Goal: Task Accomplishment & Management: Use online tool/utility

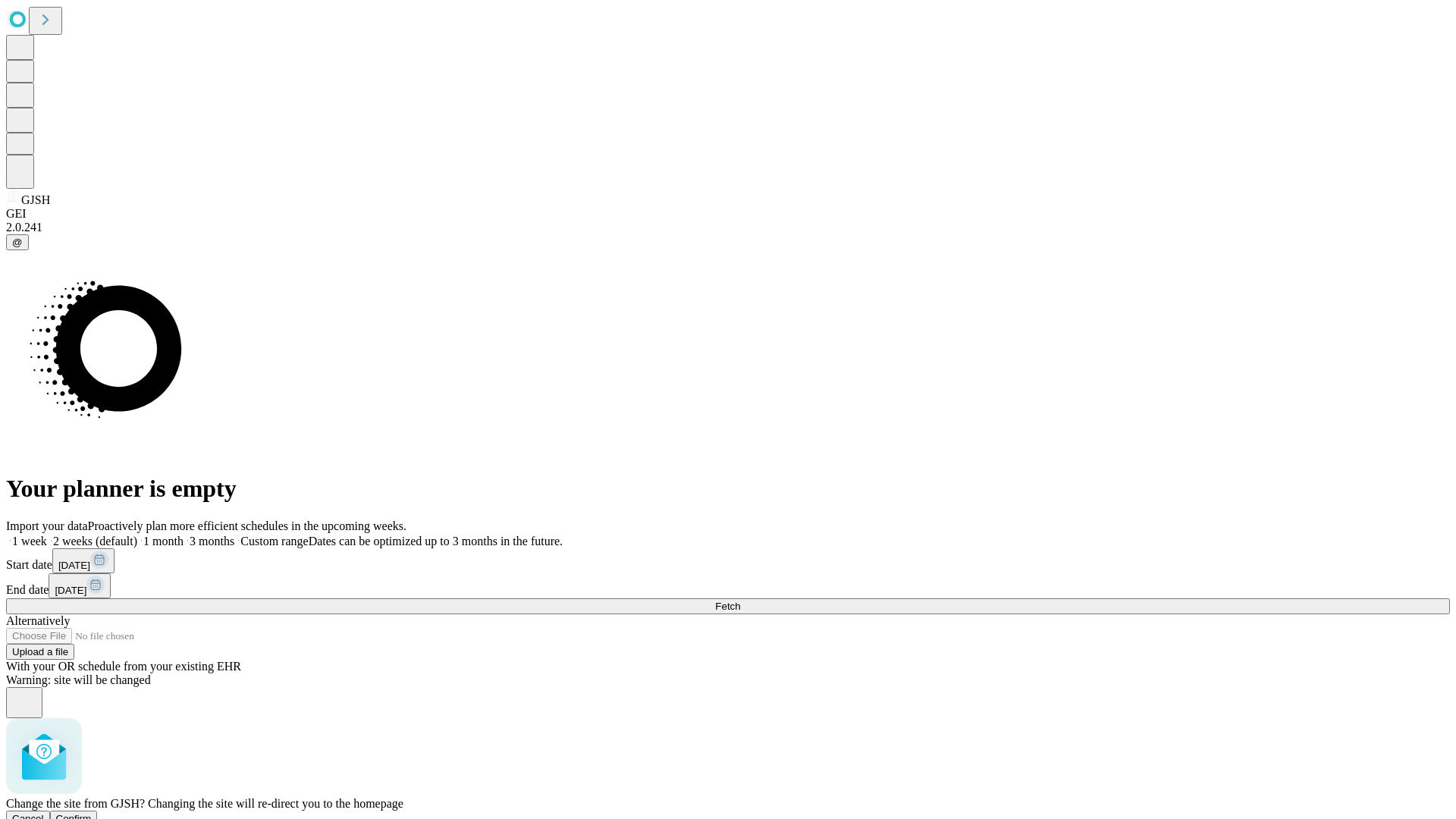
click at [92, 813] on span "Confirm" at bounding box center [74, 819] width 36 height 11
click at [47, 534] on label "1 week" at bounding box center [26, 541] width 41 height 13
click at [740, 601] on span "Fetch" at bounding box center [727, 606] width 25 height 11
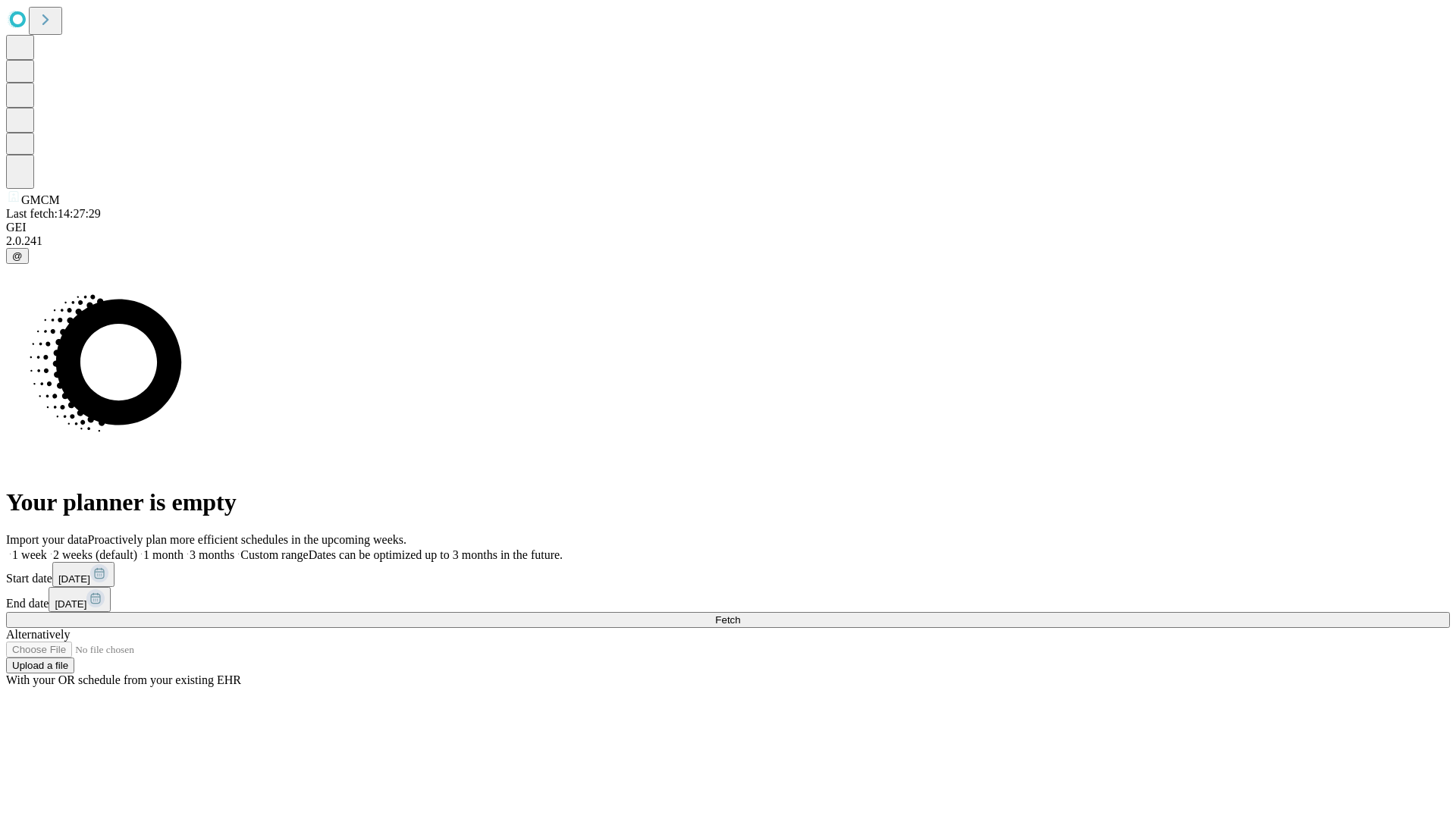
click at [47, 549] on label "1 week" at bounding box center [26, 555] width 41 height 13
click at [740, 614] on span "Fetch" at bounding box center [727, 620] width 25 height 11
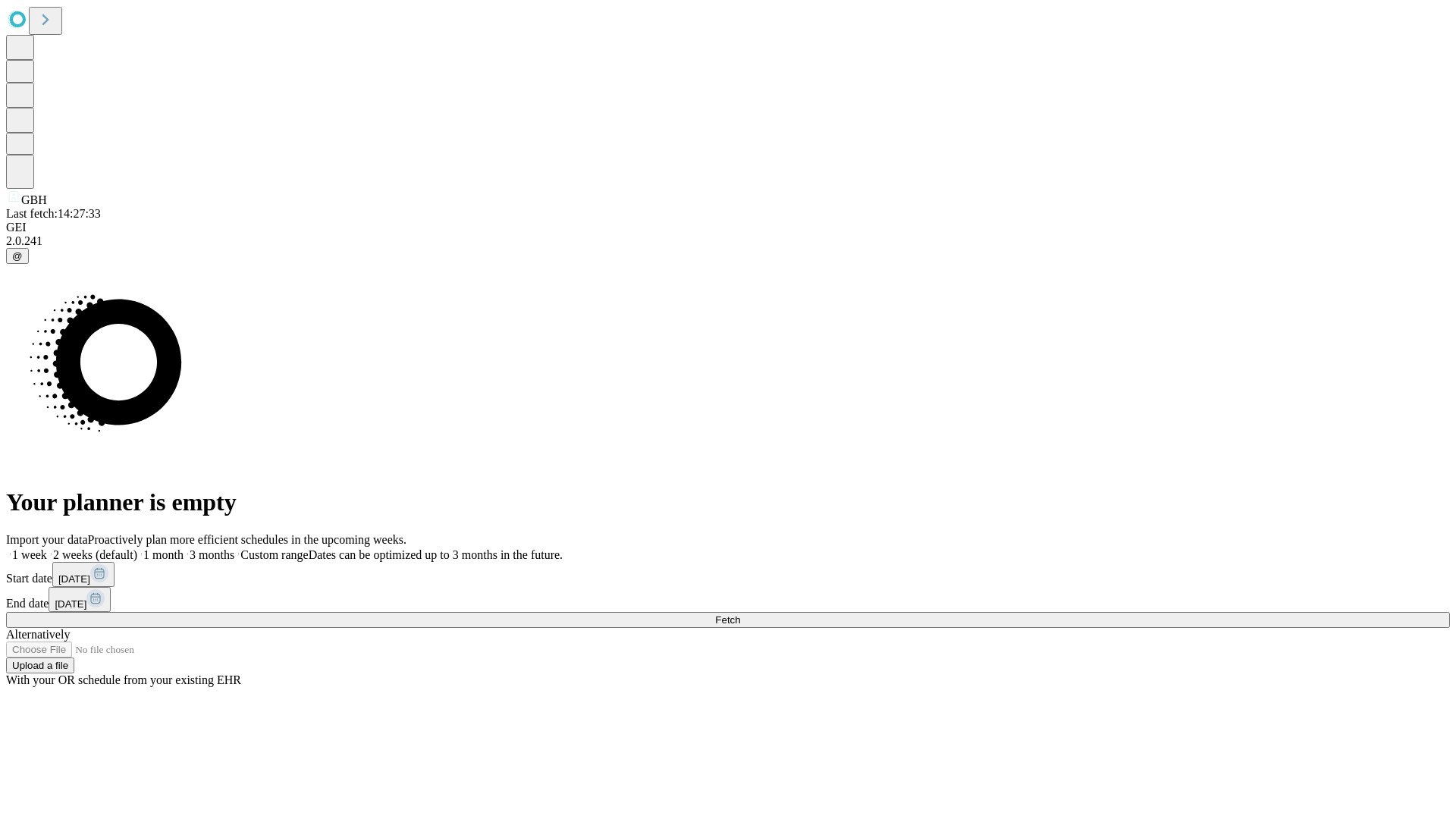
click at [47, 549] on label "1 week" at bounding box center [26, 555] width 41 height 13
click at [740, 614] on span "Fetch" at bounding box center [727, 620] width 25 height 11
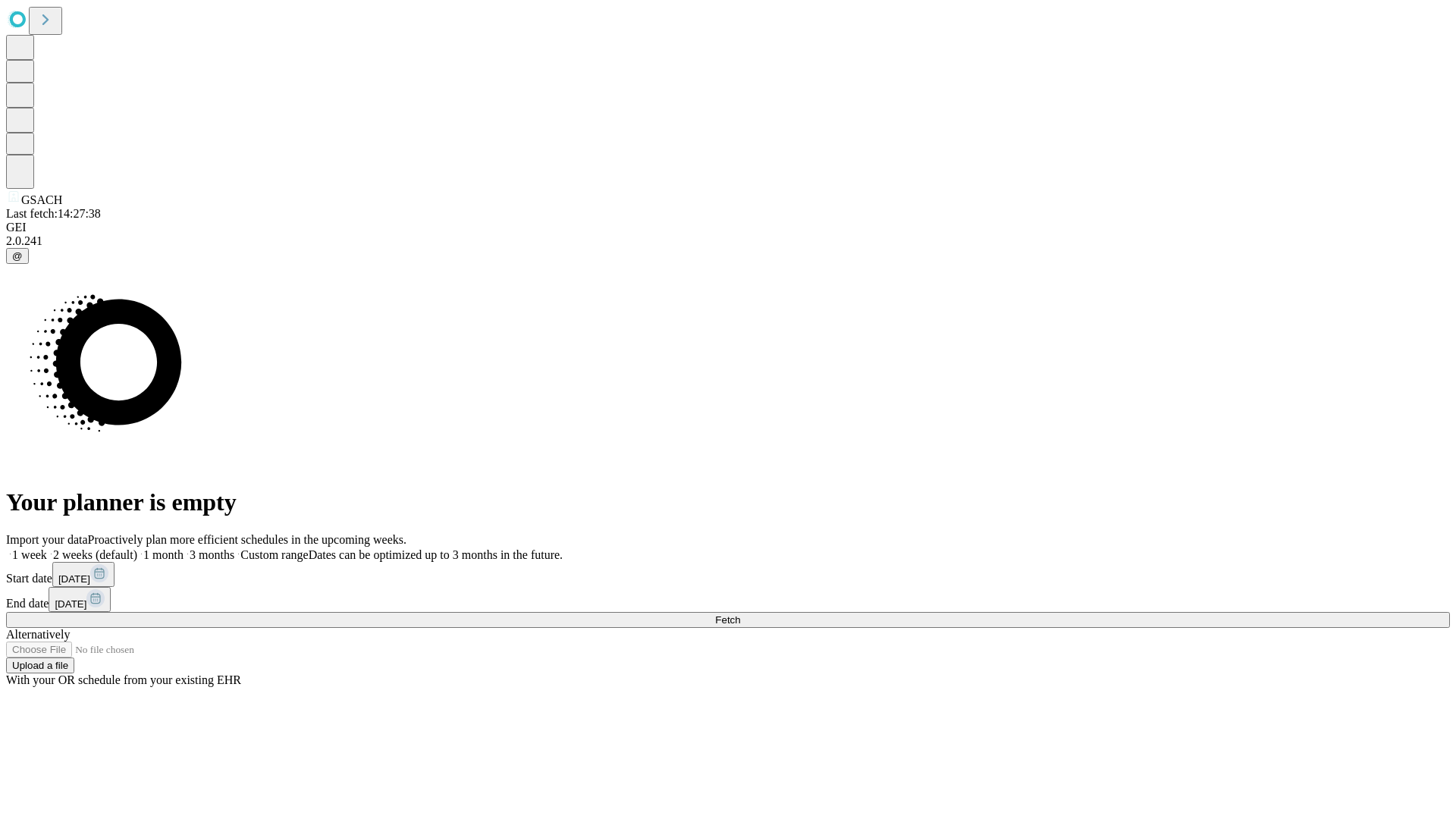
click at [47, 549] on label "1 week" at bounding box center [26, 555] width 41 height 13
click at [740, 614] on span "Fetch" at bounding box center [727, 620] width 25 height 11
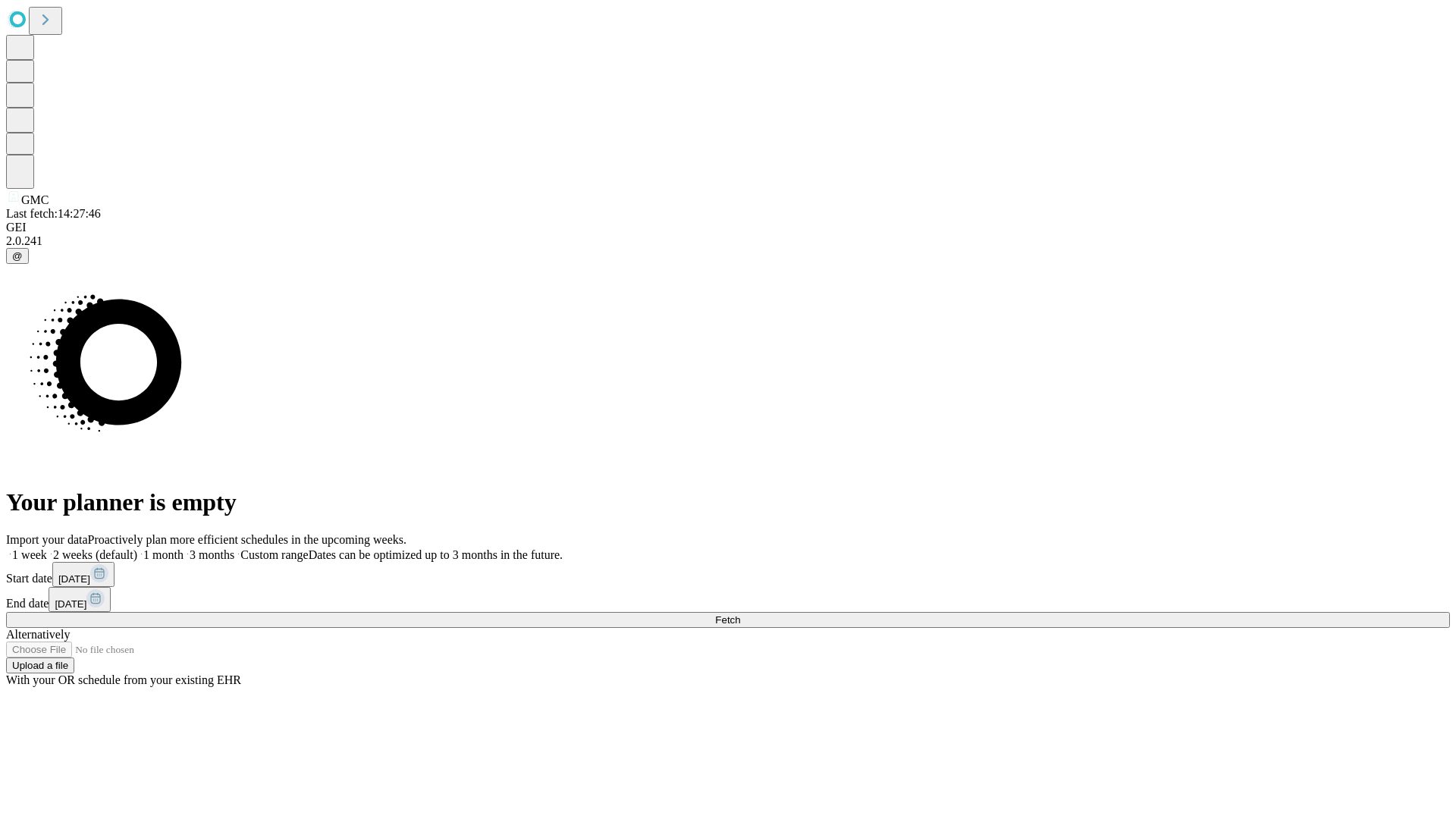
click at [47, 549] on label "1 week" at bounding box center [26, 555] width 41 height 13
click at [740, 614] on span "Fetch" at bounding box center [727, 620] width 25 height 11
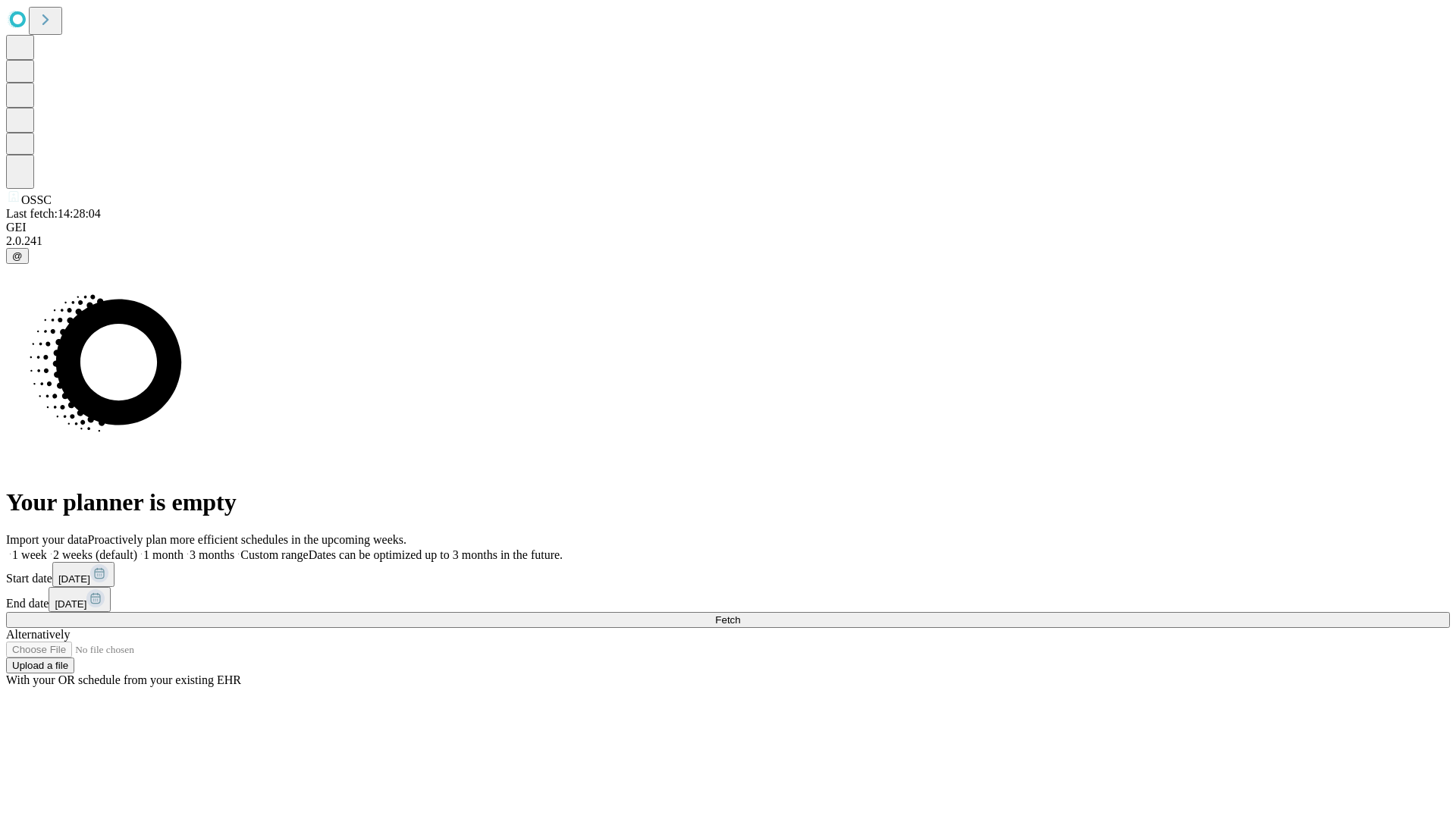
click at [47, 549] on label "1 week" at bounding box center [26, 555] width 41 height 13
click at [740, 614] on span "Fetch" at bounding box center [727, 620] width 25 height 11
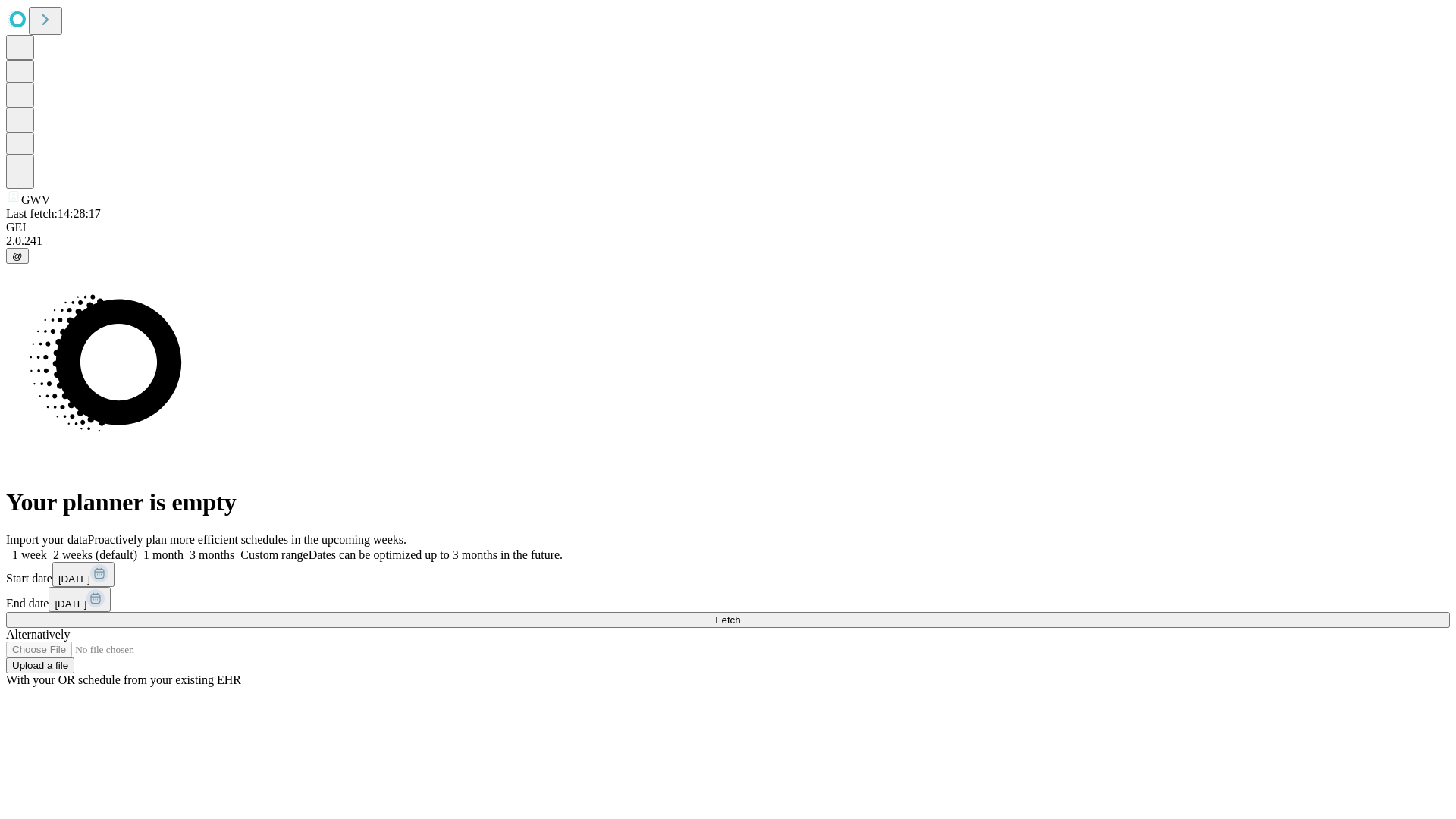
click at [47, 549] on label "1 week" at bounding box center [26, 555] width 41 height 13
click at [740, 614] on span "Fetch" at bounding box center [727, 620] width 25 height 11
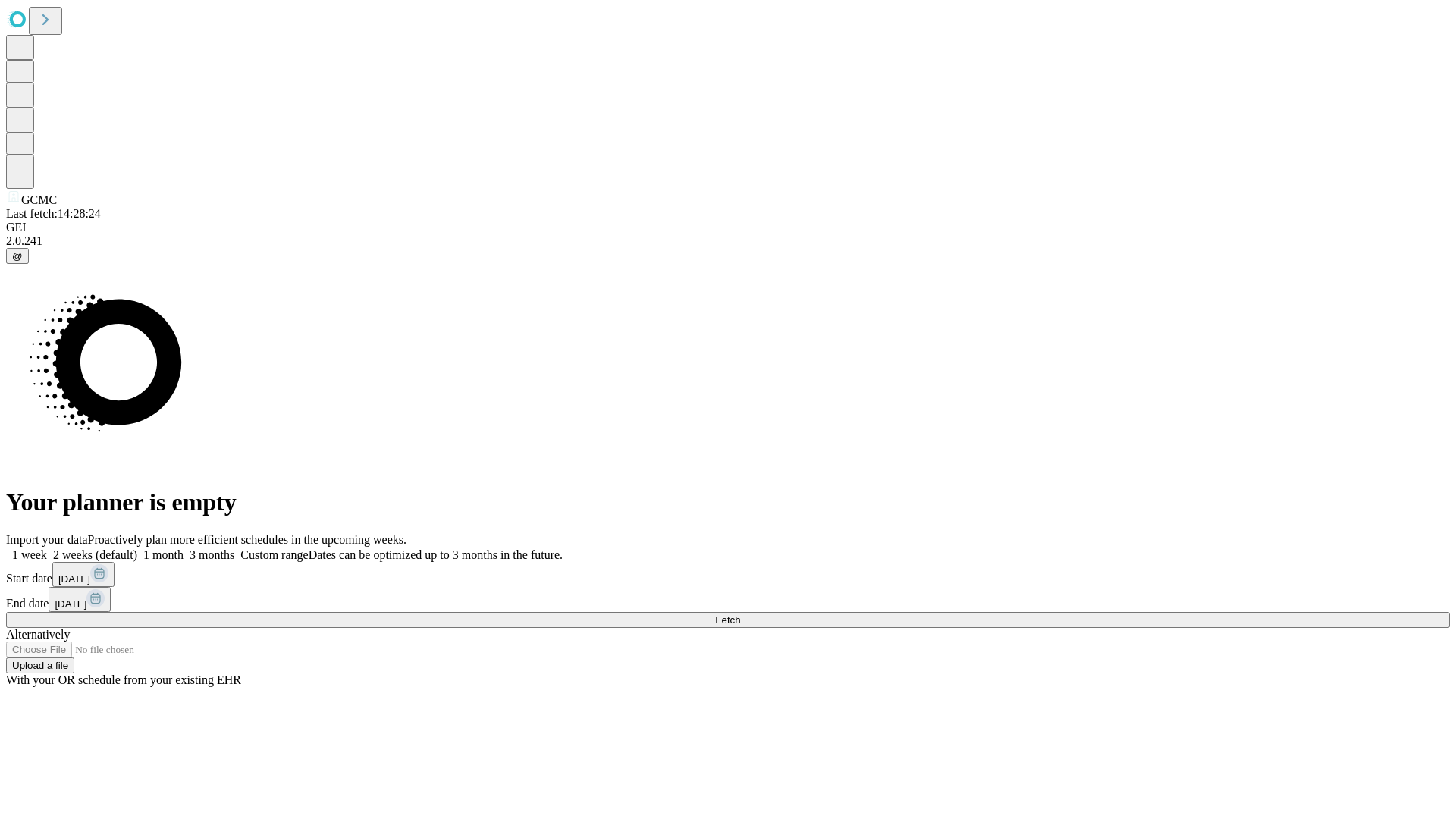
click at [47, 549] on label "1 week" at bounding box center [26, 555] width 41 height 13
click at [740, 614] on span "Fetch" at bounding box center [727, 620] width 25 height 11
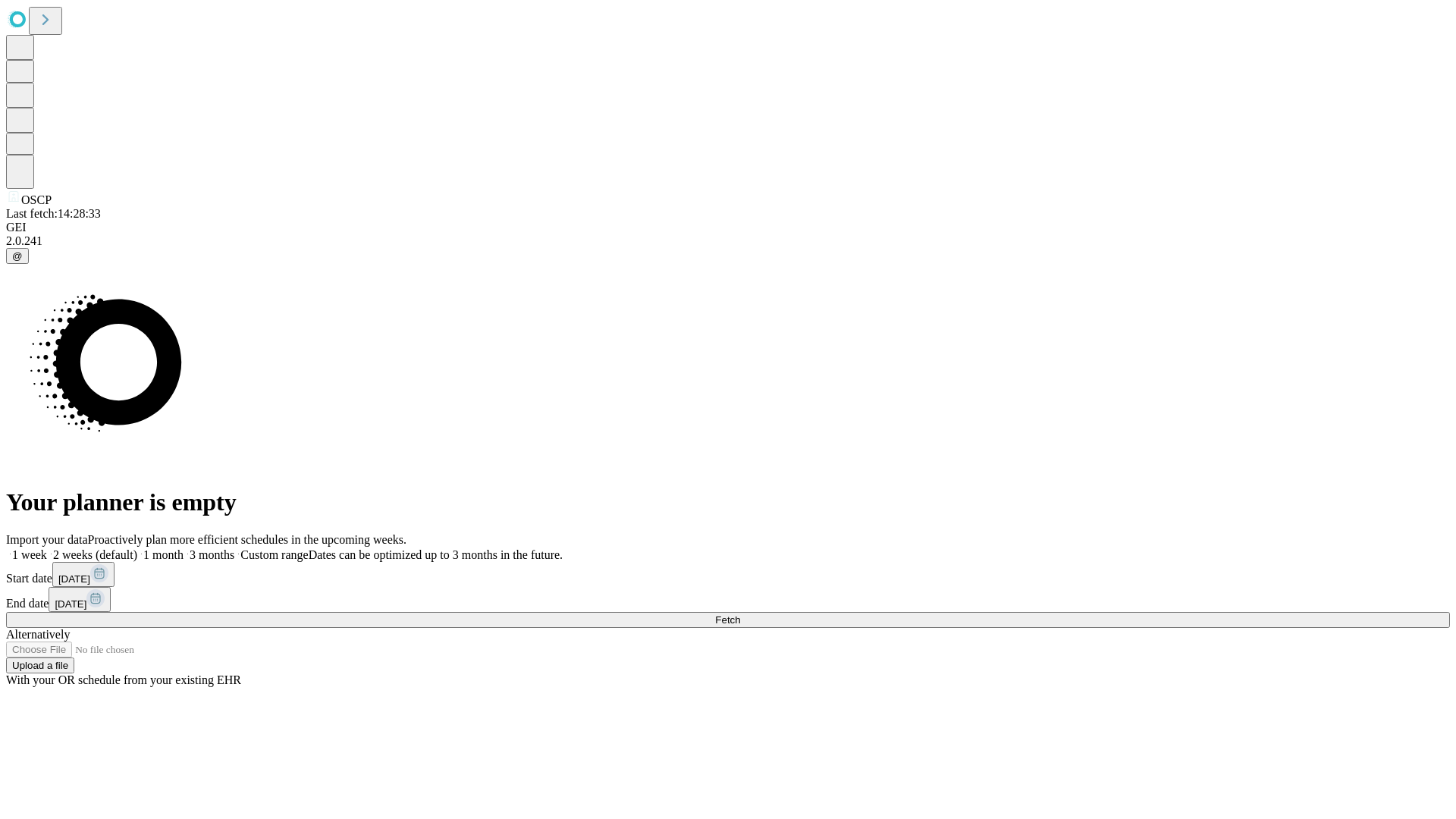
click at [47, 549] on label "1 week" at bounding box center [26, 555] width 41 height 13
click at [740, 614] on span "Fetch" at bounding box center [727, 620] width 25 height 11
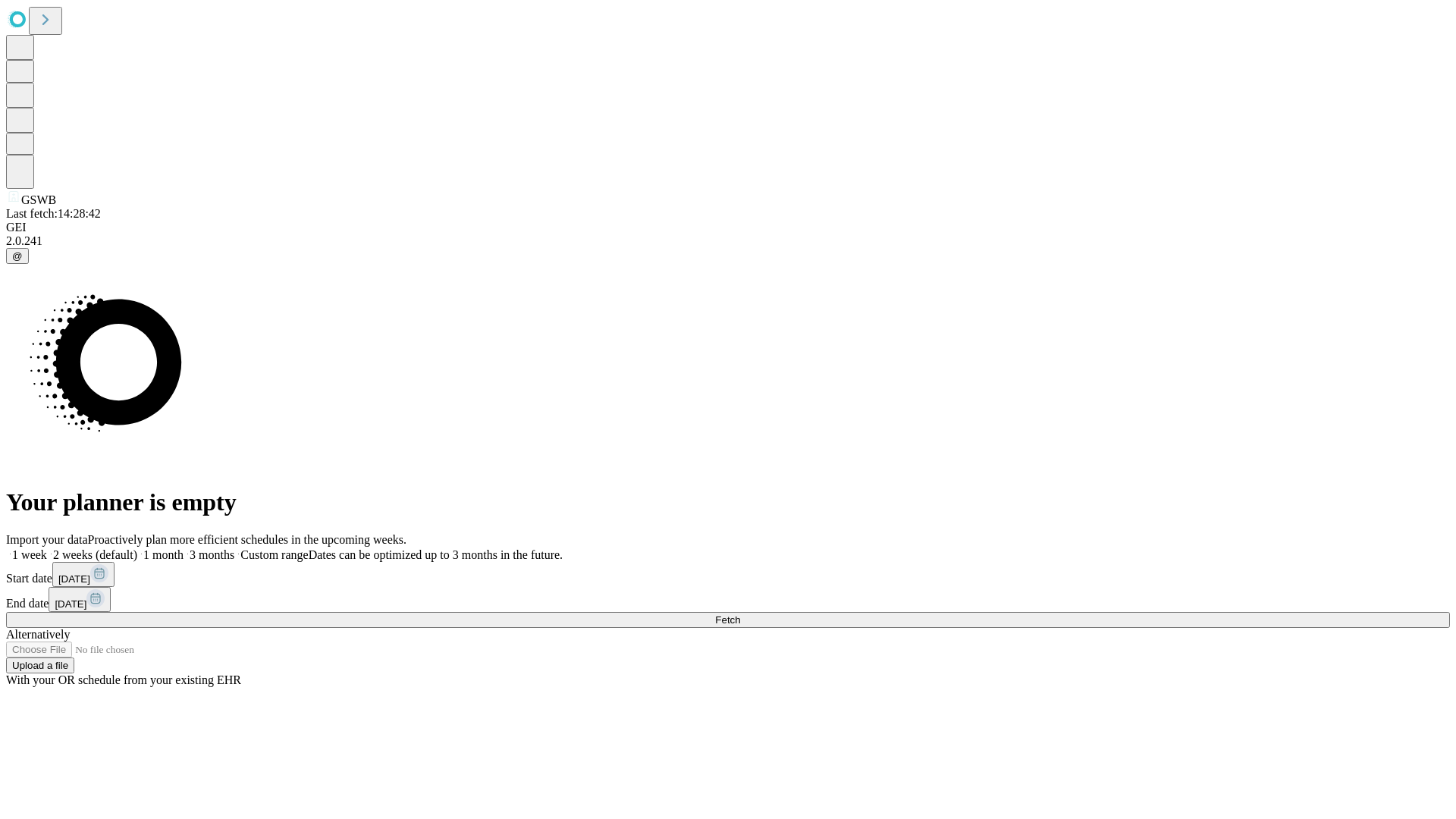
click at [47, 549] on label "1 week" at bounding box center [26, 555] width 41 height 13
click at [740, 614] on span "Fetch" at bounding box center [727, 620] width 25 height 11
